Goal: Task Accomplishment & Management: Manage account settings

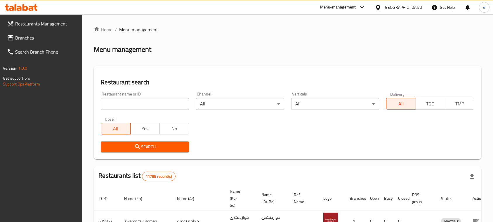
scroll to position [81, 0]
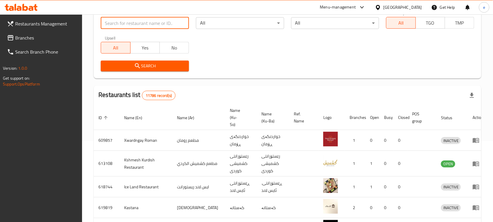
click at [158, 28] on input "search" at bounding box center [145, 23] width 88 height 12
paste input "780100"
type input "780100"
click button "Search" at bounding box center [145, 66] width 88 height 11
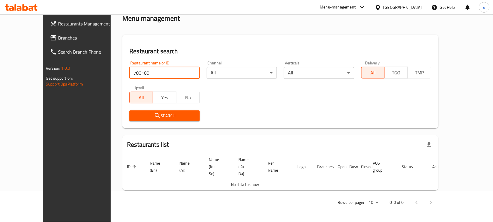
scroll to position [17, 0]
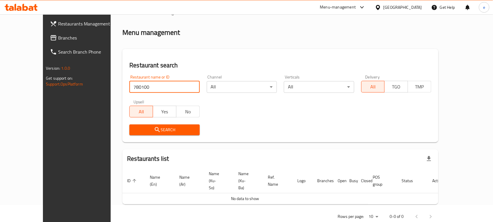
click at [129, 86] on input "780100" at bounding box center [164, 87] width 70 height 12
click at [58, 34] on span "Branches" at bounding box center [89, 37] width 63 height 7
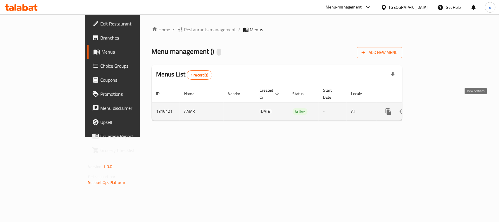
click at [433, 109] on icon "enhanced table" at bounding box center [430, 111] width 5 height 5
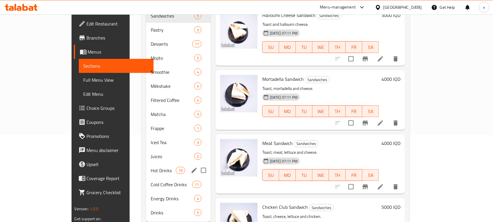
scroll to position [94, 0]
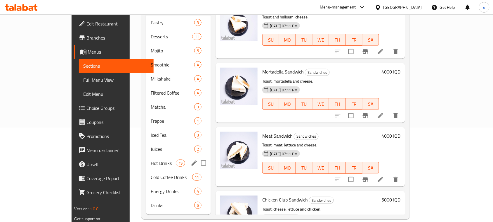
click at [146, 160] on div "Hot Drinks 19" at bounding box center [178, 163] width 65 height 14
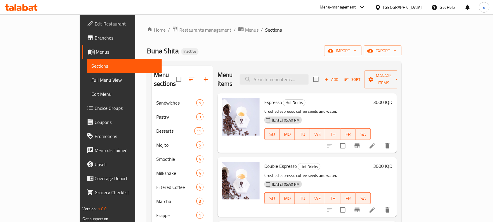
click at [18, 9] on icon at bounding box center [21, 7] width 33 height 7
